Goal: Task Accomplishment & Management: Check status

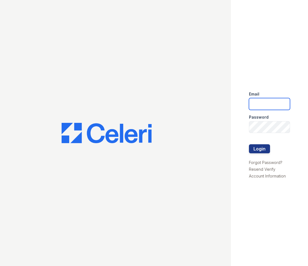
click at [261, 104] on input "email" at bounding box center [269, 104] width 41 height 12
type input "Shiv@auranewyork.com"
click at [249, 144] on button "Login" at bounding box center [259, 148] width 21 height 9
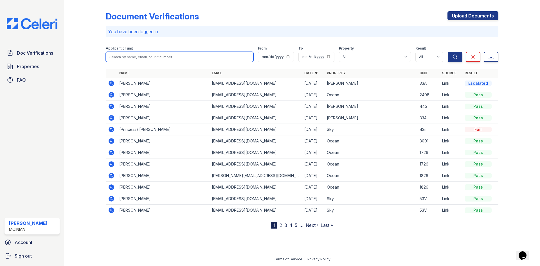
click at [138, 57] on input "search" at bounding box center [180, 57] width 148 height 10
type input "joell"
click at [308, 52] on button "Search" at bounding box center [455, 57] width 15 height 10
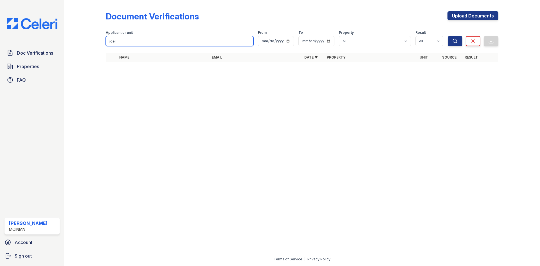
drag, startPoint x: 137, startPoint y: 40, endPoint x: 57, endPoint y: 36, distance: 80.3
click at [57, 36] on div "Doc Verifications Properties FAQ Shiv Babani Moinian Account Sign out Document …" at bounding box center [270, 133] width 540 height 266
type input "ivy"
click at [308, 36] on button "Search" at bounding box center [455, 41] width 15 height 10
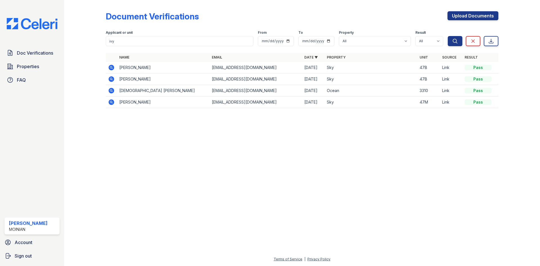
click at [276, 156] on div at bounding box center [302, 189] width 458 height 133
click at [135, 37] on input "ivy" at bounding box center [180, 41] width 148 height 10
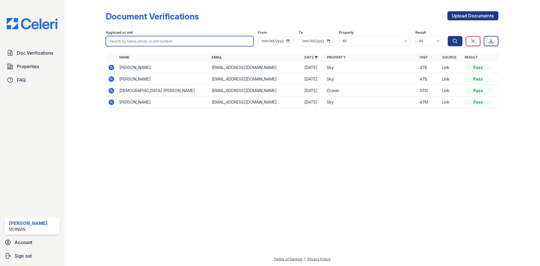
click at [308, 36] on button "Search" at bounding box center [455, 41] width 15 height 10
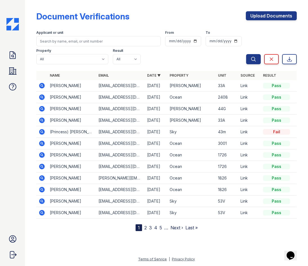
drag, startPoint x: 43, startPoint y: 133, endPoint x: 101, endPoint y: 173, distance: 71.4
click at [43, 133] on icon at bounding box center [42, 131] width 7 height 7
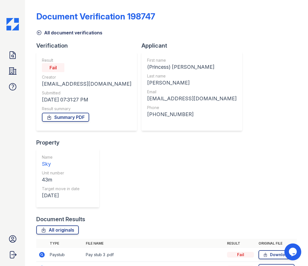
click at [36, 33] on icon at bounding box center [39, 33] width 6 height 6
